Goal: Information Seeking & Learning: Learn about a topic

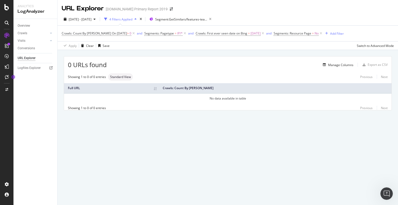
scroll to position [407, 0]
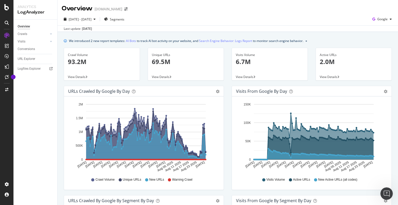
scroll to position [407, 0]
click at [383, 20] on span "Google" at bounding box center [382, 19] width 10 height 4
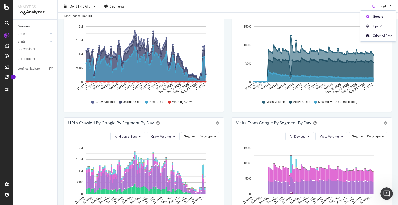
scroll to position [130, 0]
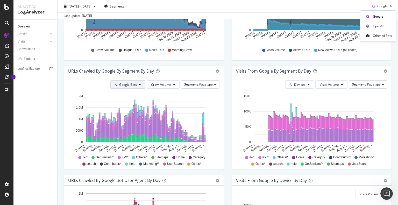
click at [128, 80] on button "All Google Bots" at bounding box center [127, 84] width 35 height 8
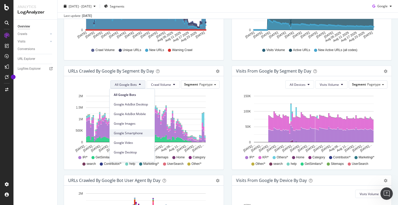
click at [132, 134] on span "Google Smartphone" at bounding box center [132, 133] width 37 height 5
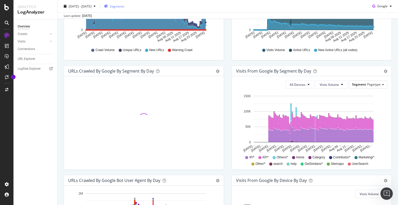
click at [124, 6] on span "Segments" at bounding box center [117, 6] width 15 height 4
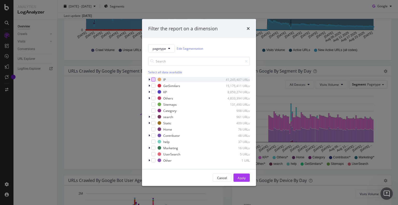
click at [153, 78] on div "modal" at bounding box center [153, 79] width 4 height 4
click at [240, 178] on div "Apply" at bounding box center [242, 177] width 8 height 4
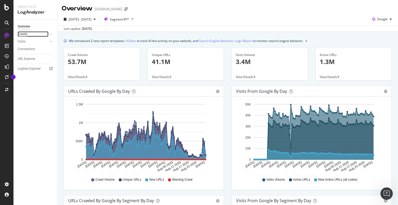
click at [22, 34] on div "Crawls" at bounding box center [23, 33] width 10 height 5
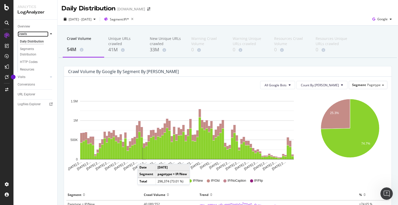
scroll to position [69, 0]
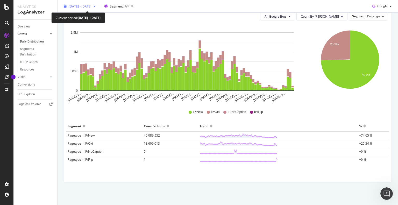
click at [91, 5] on span "[DATE] - [DATE]" at bounding box center [80, 6] width 23 height 4
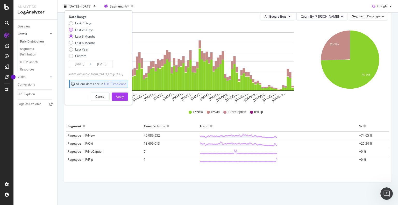
click at [78, 28] on div "Last 28 Days" at bounding box center [84, 29] width 18 height 4
type input "[DATE]"
click at [124, 96] on div "Apply" at bounding box center [120, 96] width 8 height 4
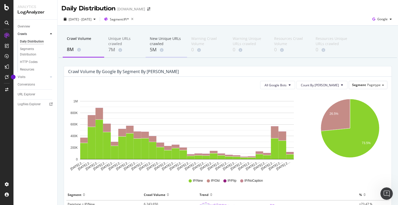
click at [151, 48] on div "5M" at bounding box center [166, 49] width 33 height 7
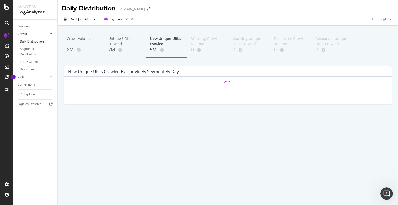
click at [381, 18] on span "Google" at bounding box center [382, 19] width 10 height 4
